Goal: Task Accomplishment & Management: Use online tool/utility

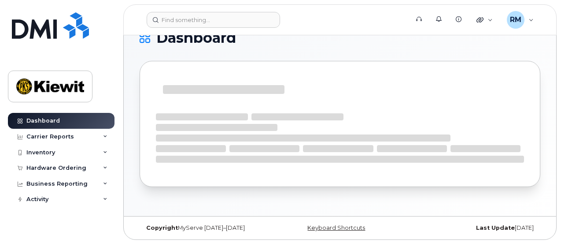
scroll to position [21, 0]
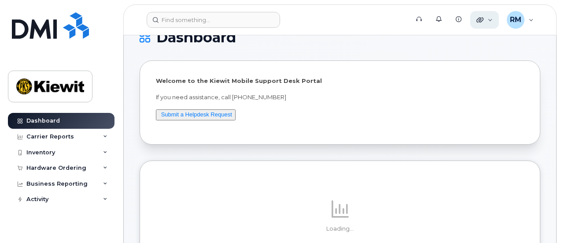
click at [484, 22] on icon at bounding box center [480, 19] width 7 height 7
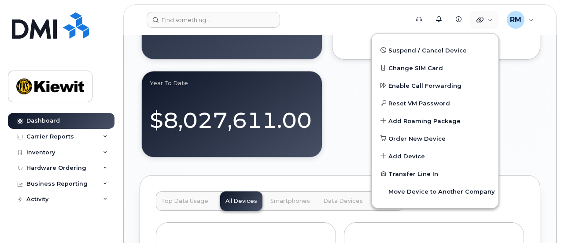
scroll to position [990, 0]
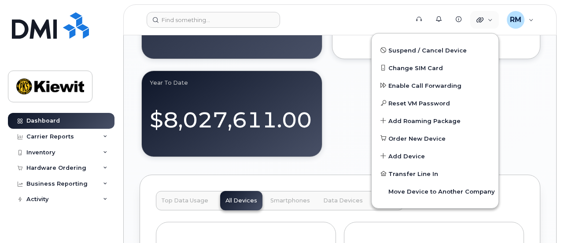
click at [345, 169] on div "Welcome to the [PERSON_NAME] Mobile Support Desk Portal If you need assistance,…" at bounding box center [340, 47] width 401 height 1912
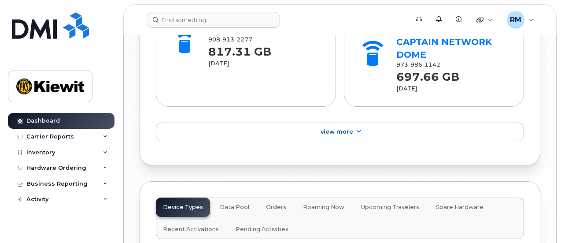
scroll to position [1387, 0]
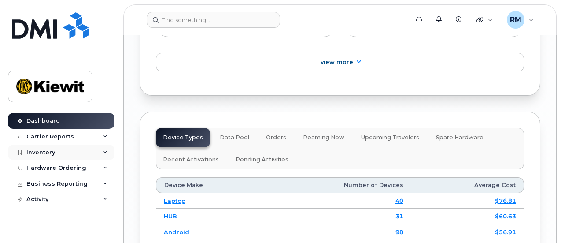
click at [45, 150] on div "Inventory" at bounding box center [40, 152] width 29 height 7
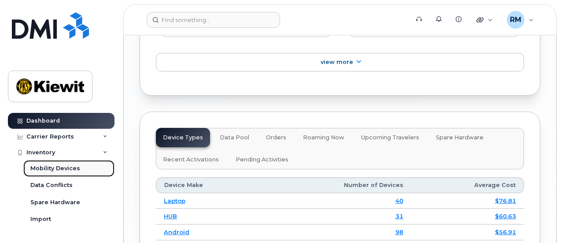
click at [52, 170] on div "Mobility Devices" at bounding box center [55, 168] width 50 height 8
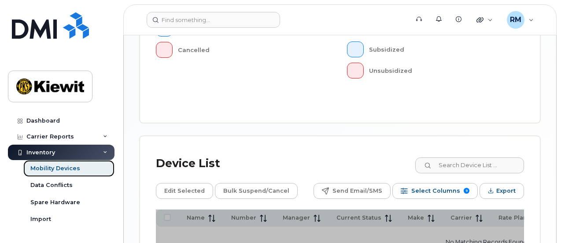
scroll to position [397, 0]
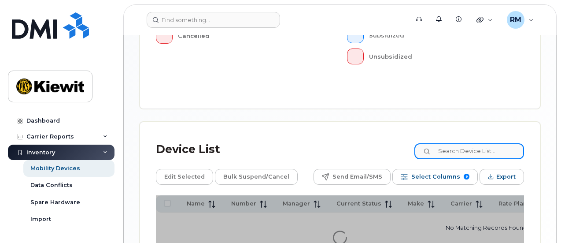
click at [468, 143] on input at bounding box center [470, 151] width 110 height 16
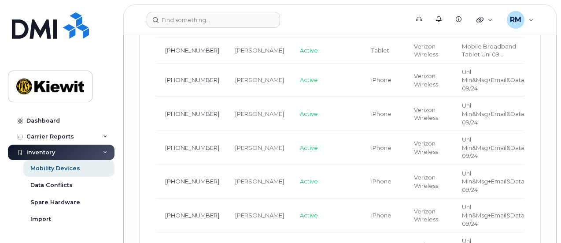
scroll to position [0, 100]
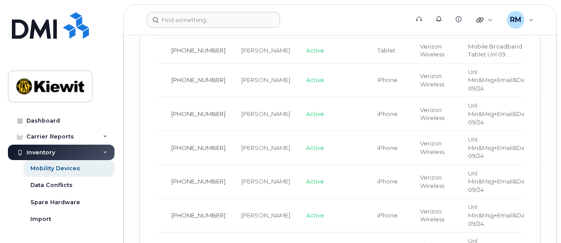
type input "110215."
drag, startPoint x: 298, startPoint y: 164, endPoint x: 288, endPoint y: 161, distance: 10.5
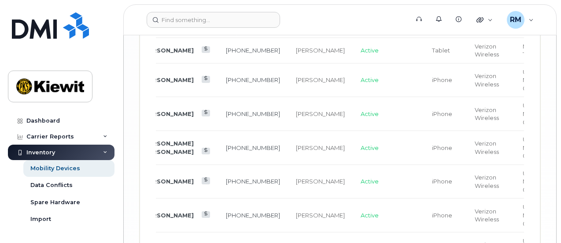
scroll to position [0, 0]
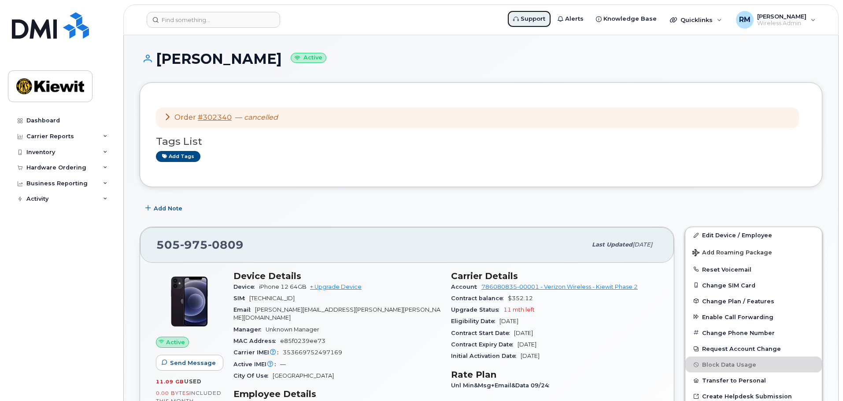
click at [546, 19] on span "Support" at bounding box center [533, 19] width 25 height 9
